Goal: Task Accomplishment & Management: Manage account settings

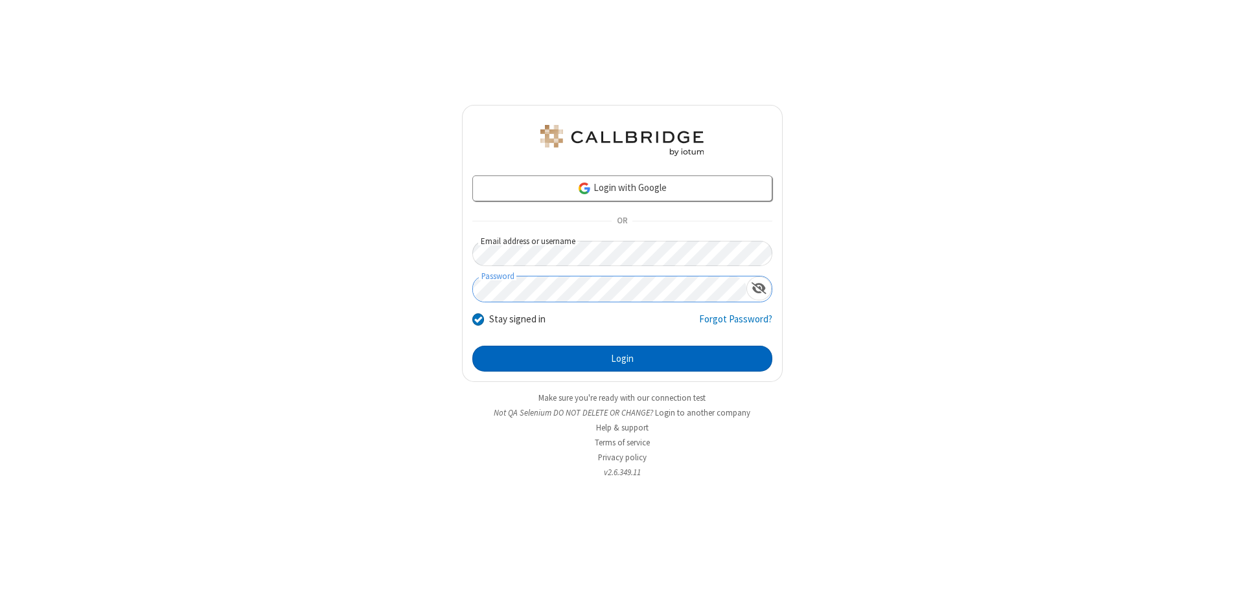
click at [622, 359] on button "Login" at bounding box center [622, 359] width 300 height 26
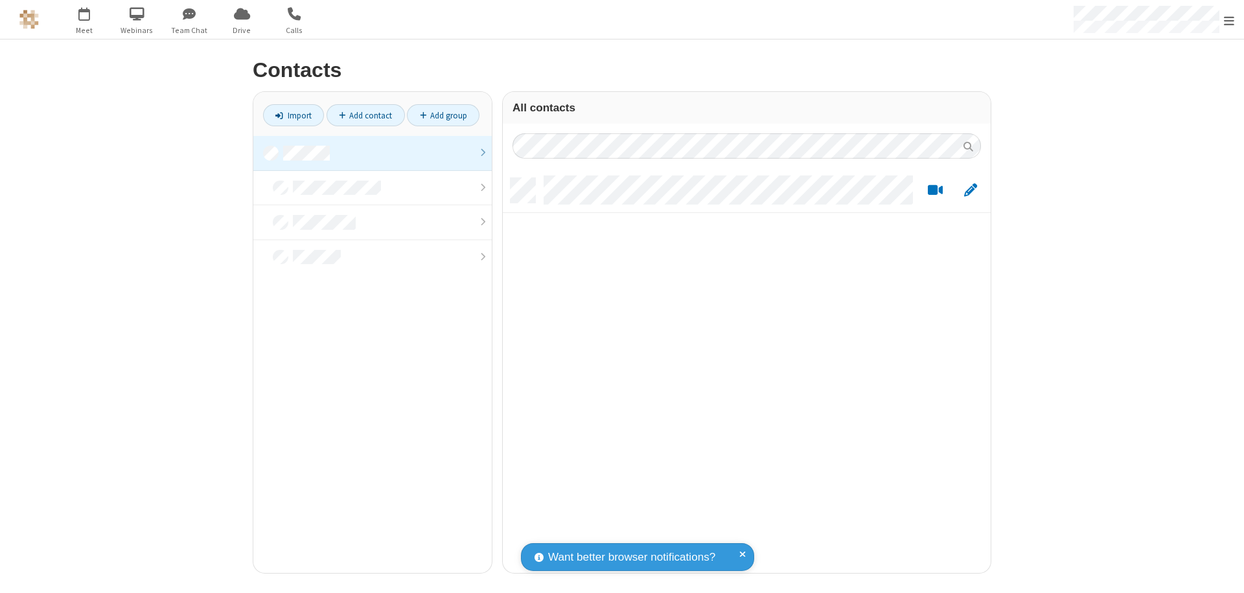
scroll to position [395, 478]
click at [372, 153] on link at bounding box center [372, 153] width 238 height 35
click at [365, 115] on link "Add contact" at bounding box center [365, 115] width 78 height 22
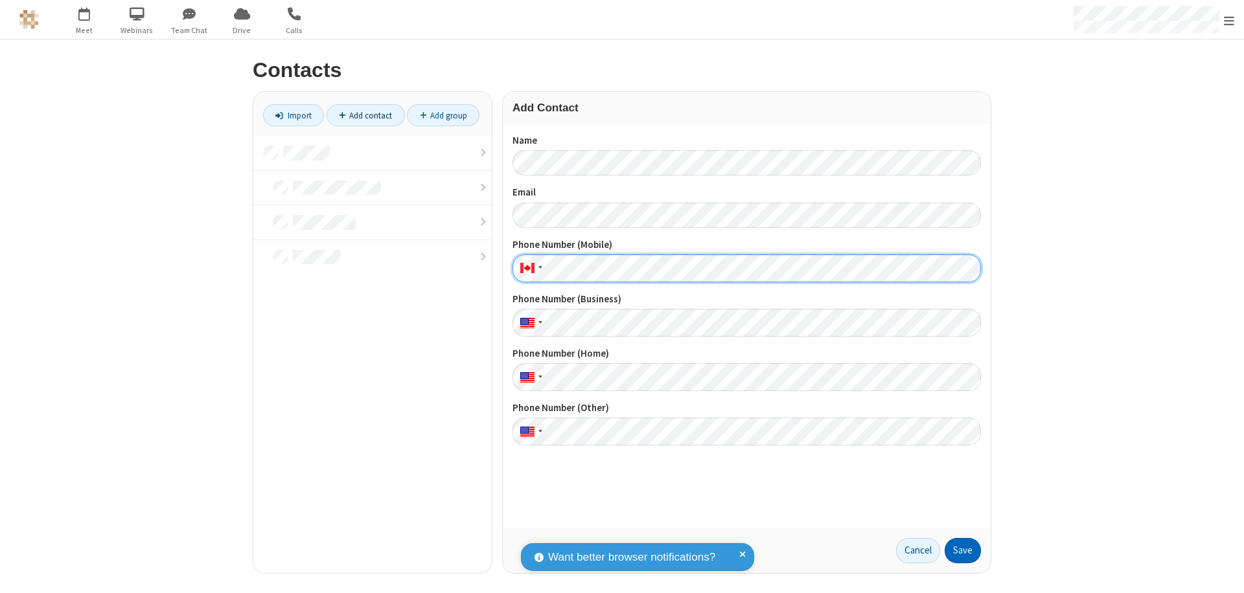
click at [963, 551] on button "Save" at bounding box center [962, 551] width 36 height 26
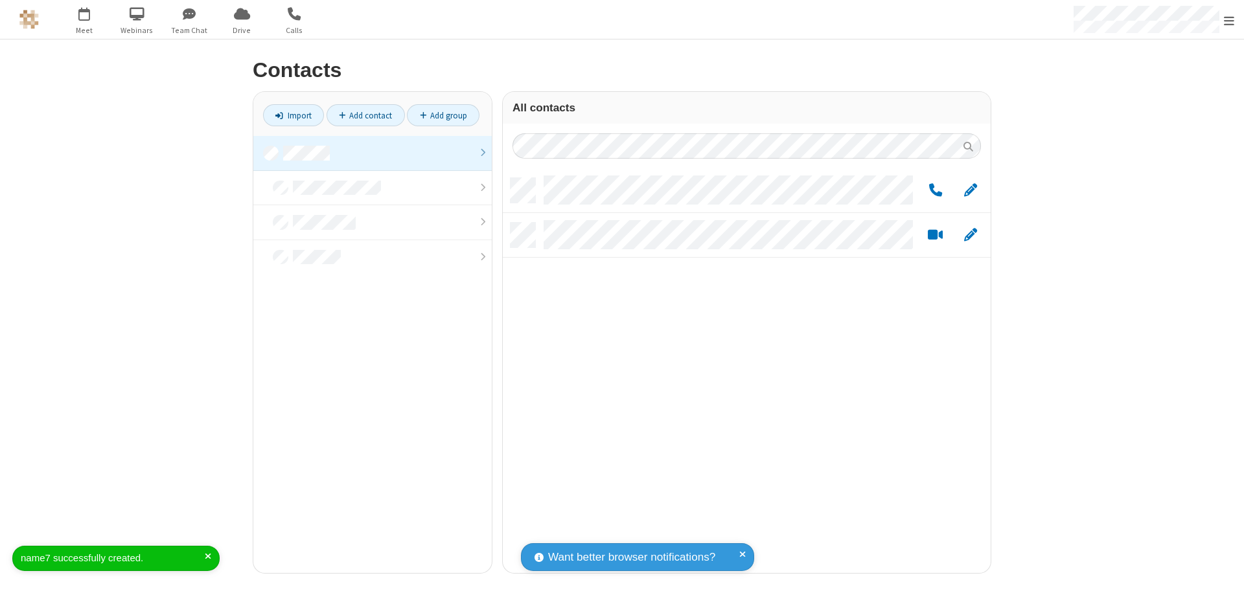
scroll to position [395, 478]
